Goal: Browse casually: Explore the website without a specific task or goal

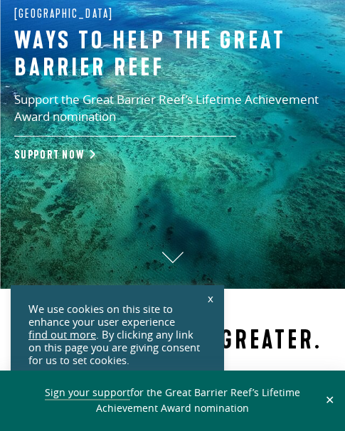
click at [211, 297] on link "x" at bounding box center [210, 297] width 20 height 31
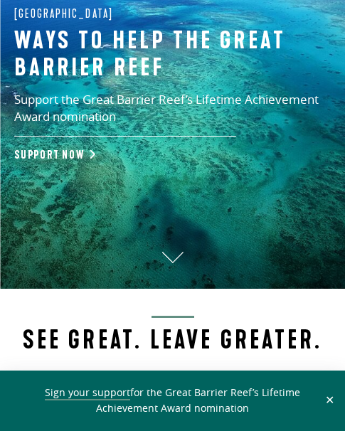
click at [330, 402] on button "✕" at bounding box center [329, 400] width 16 height 13
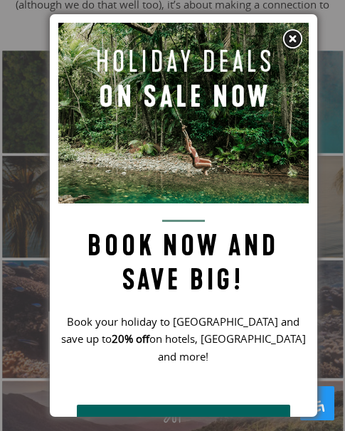
scroll to position [43, 0]
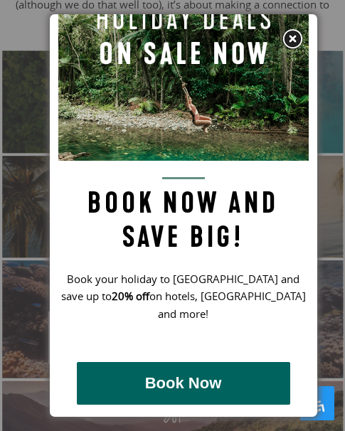
click at [292, 38] on img at bounding box center [291, 38] width 21 height 21
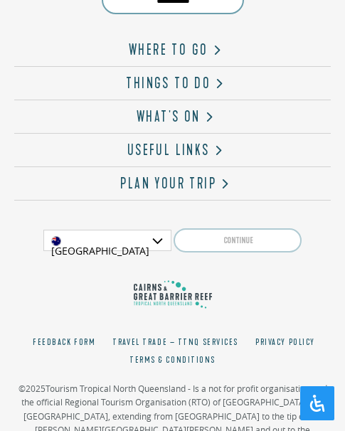
scroll to position [4315, 0]
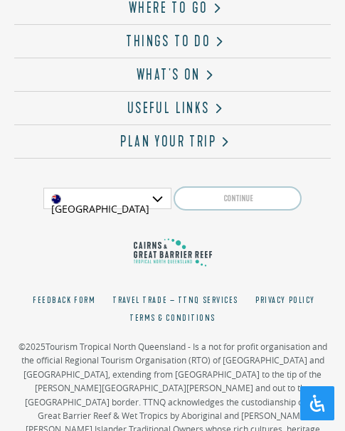
scroll to position [4315, 0]
